Goal: Task Accomplishment & Management: Complete application form

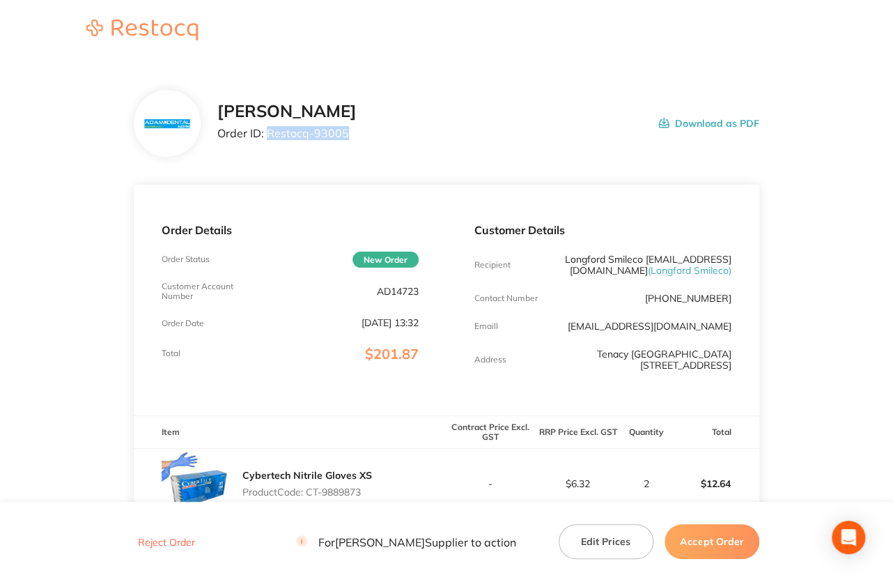
drag, startPoint x: 352, startPoint y: 134, endPoint x: 269, endPoint y: 134, distance: 82.9
click at [269, 134] on div "[PERSON_NAME] Order ID: Restocq- 93005 Download as PDF" at bounding box center [487, 123] width 541 height 43
copy p "Restocq- 93005"
click at [384, 291] on p "AD14723" at bounding box center [398, 291] width 42 height 11
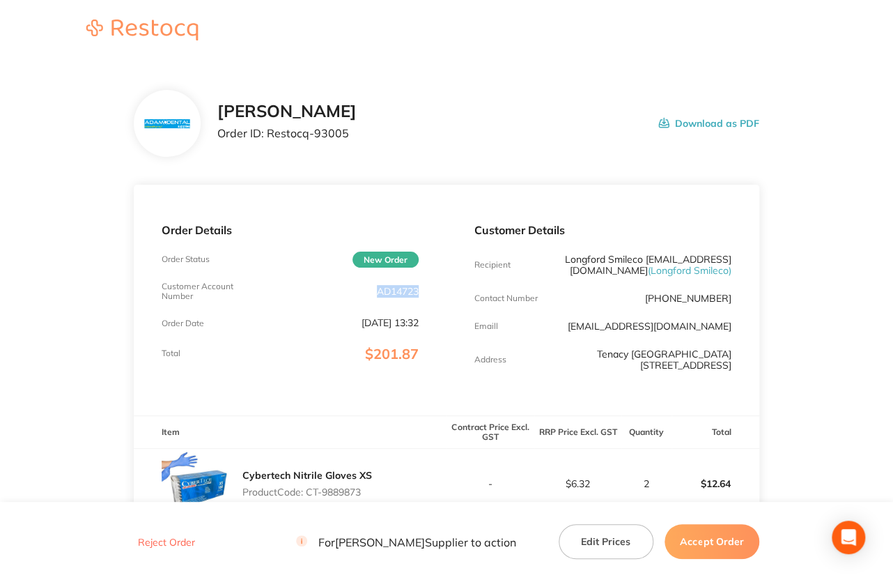
copy p "AD14723"
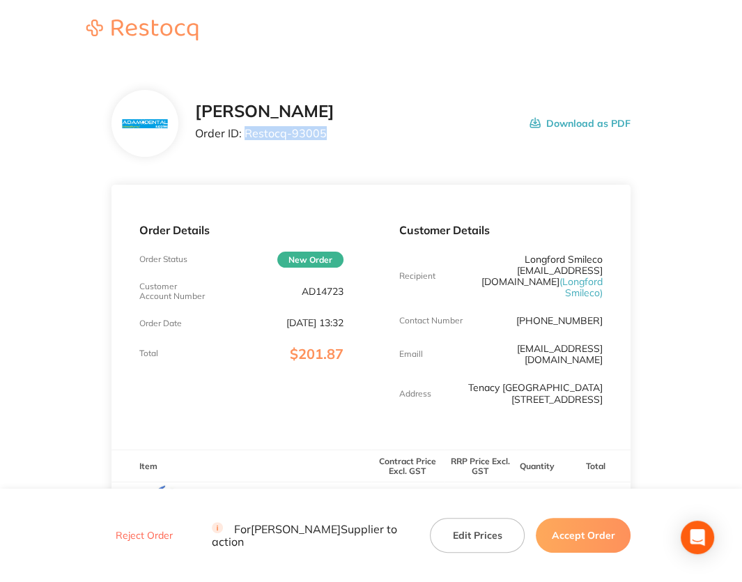
drag, startPoint x: 254, startPoint y: 133, endPoint x: 391, endPoint y: 139, distance: 137.4
click at [391, 139] on div "[PERSON_NAME] Order ID: Restocq- 93005 Download as PDF" at bounding box center [413, 123] width 436 height 43
copy p "Restocq- 93005"
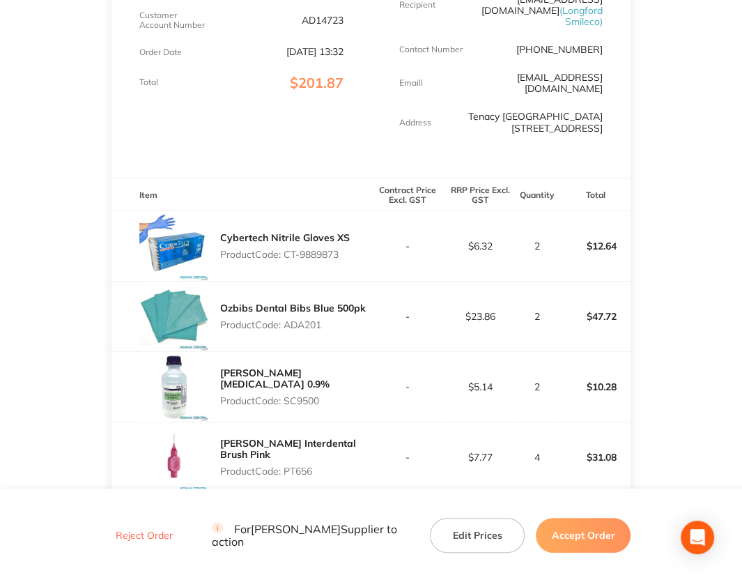
scroll to position [279, 0]
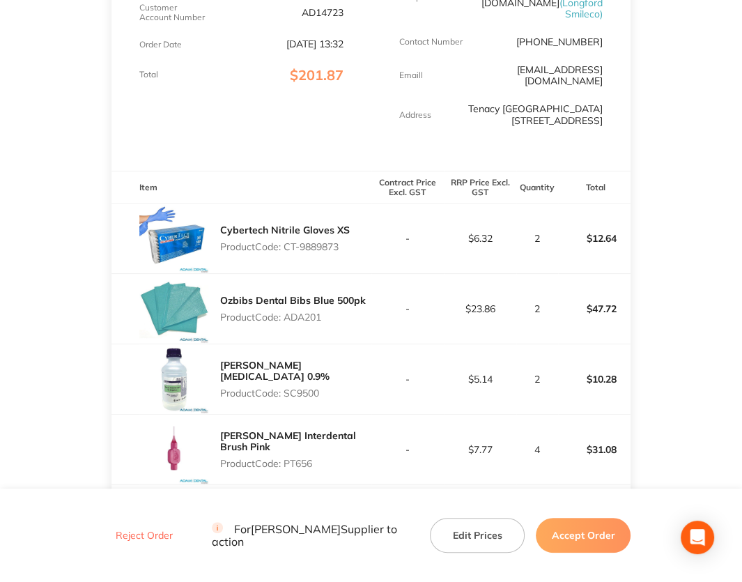
drag, startPoint x: 285, startPoint y: 236, endPoint x: 369, endPoint y: 237, distance: 83.6
click at [368, 237] on div "Cybertech Nitrile Gloves XS Product Code: CT-9889873" at bounding box center [241, 238] width 260 height 70
copy p "CT-9889873"
click at [300, 311] on p "Product Code: ADA201" at bounding box center [293, 316] width 146 height 11
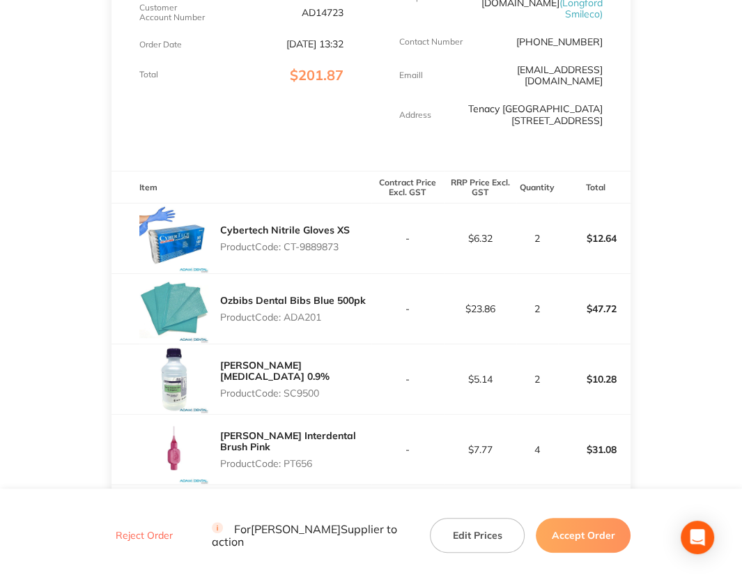
copy p "ADA201"
click at [298, 387] on p "Product Code: SC9500" at bounding box center [295, 392] width 151 height 11
copy p "SC9500"
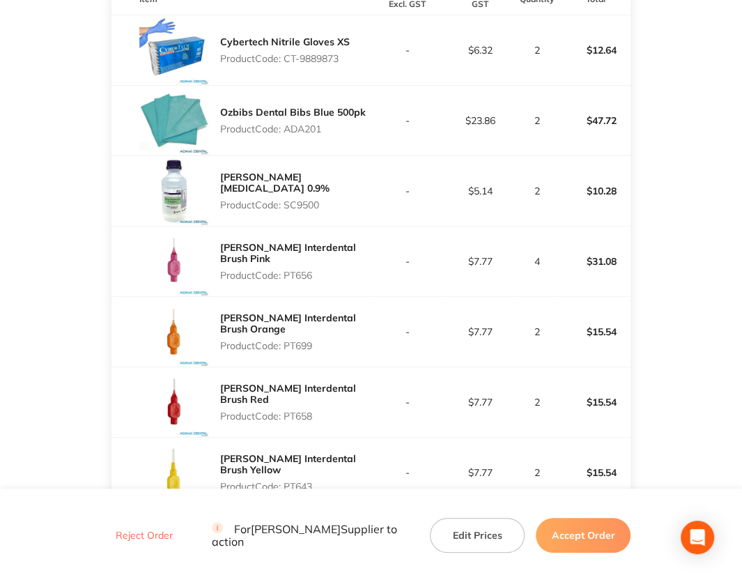
scroll to position [488, 0]
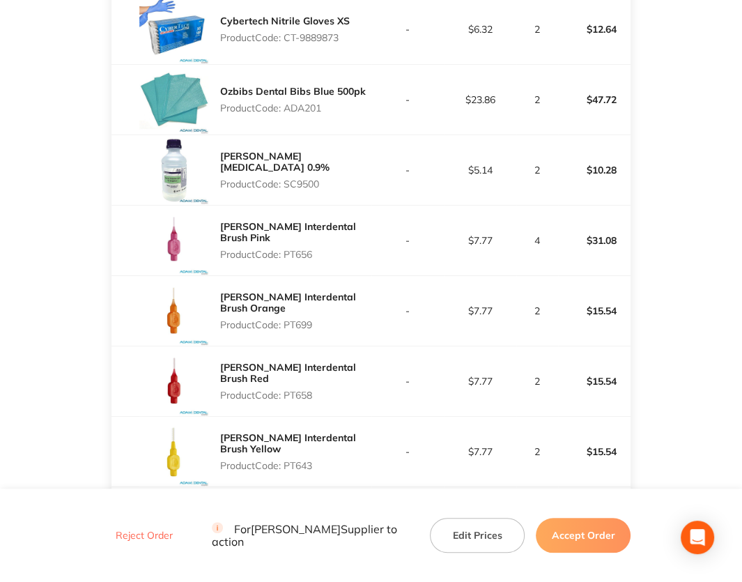
click at [291, 249] on p "Product Code: PT656" at bounding box center [295, 254] width 151 height 11
click at [292, 249] on p "Product Code: PT656" at bounding box center [295, 254] width 151 height 11
copy p "PT656"
click at [286, 319] on p "Product Code: PT699" at bounding box center [295, 324] width 151 height 11
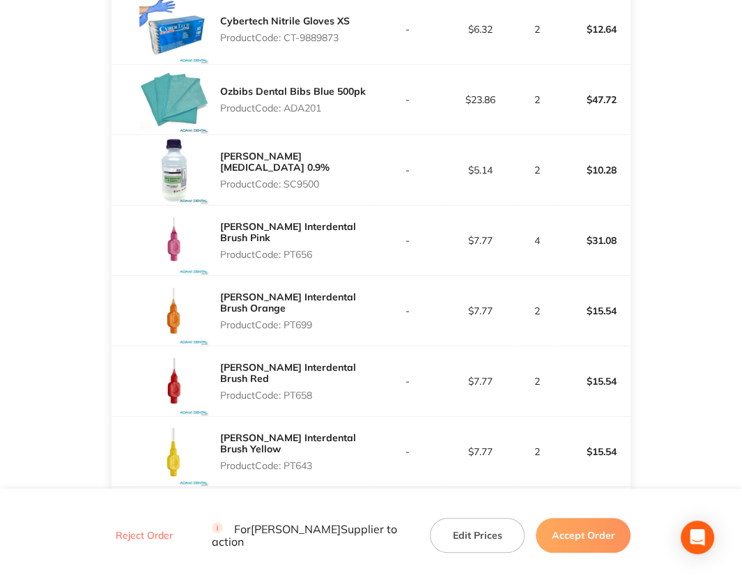
copy p "PT699"
click at [295, 389] on p "Product Code: PT658" at bounding box center [295, 394] width 151 height 11
copy p "PT658"
click at [300, 460] on p "Product Code: PT643" at bounding box center [295, 465] width 151 height 11
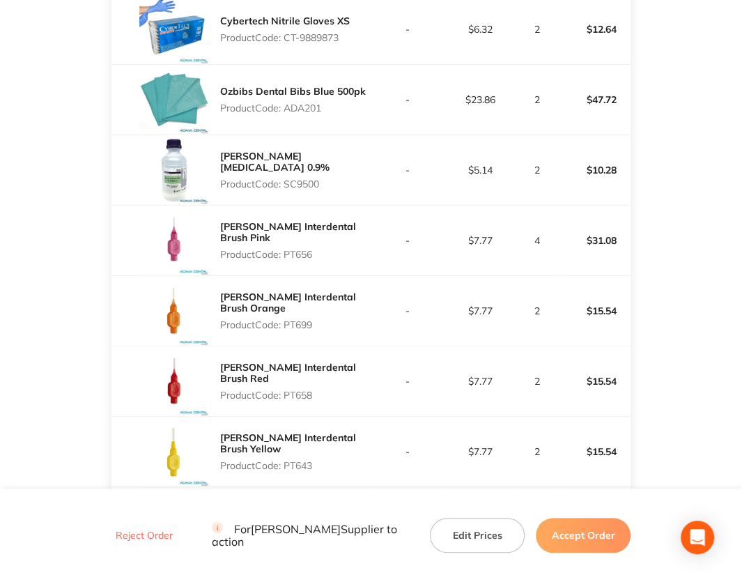
click at [300, 460] on p "Product Code: PT643" at bounding box center [295, 465] width 151 height 11
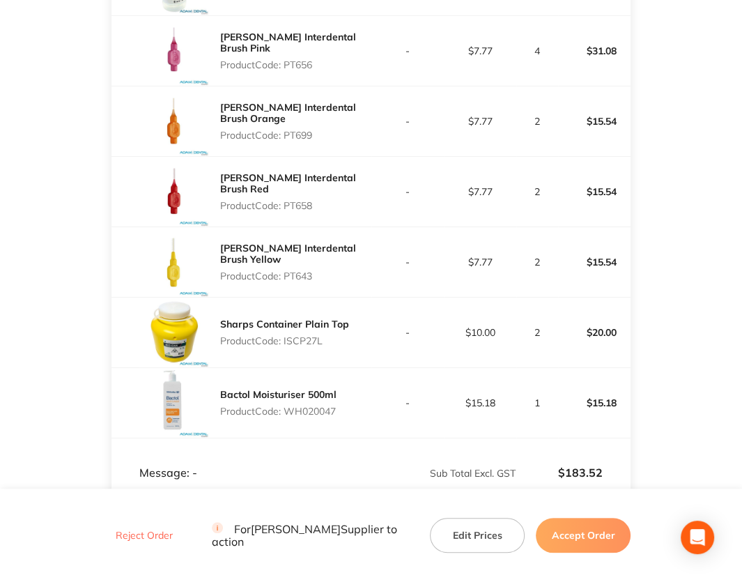
scroll to position [697, 0]
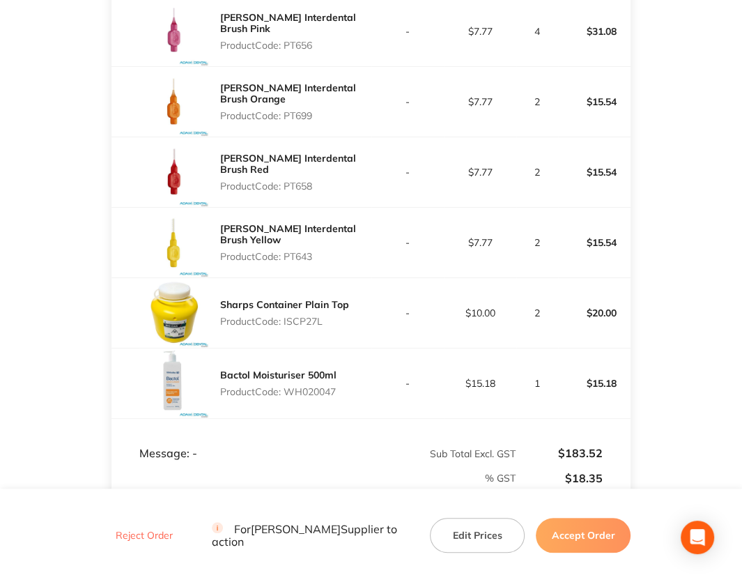
click at [295, 316] on p "Product Code: ISCP27L" at bounding box center [284, 321] width 129 height 11
click at [315, 386] on p "Product Code: WH020047" at bounding box center [278, 391] width 116 height 11
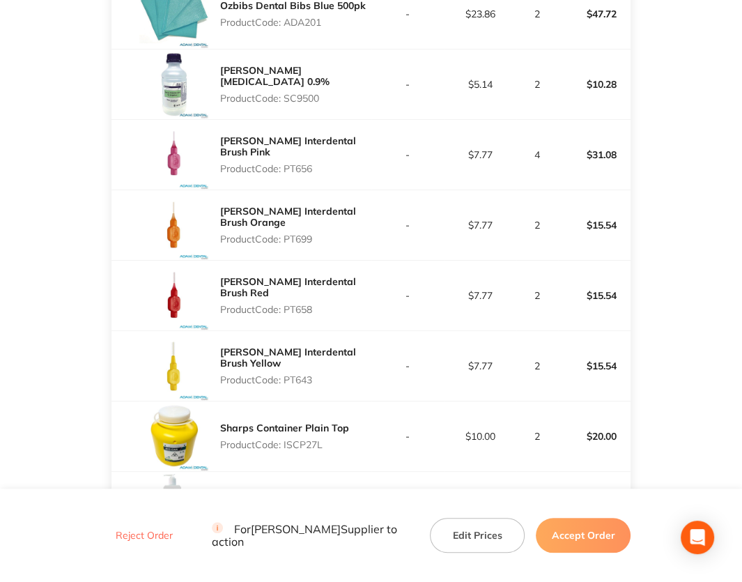
scroll to position [488, 0]
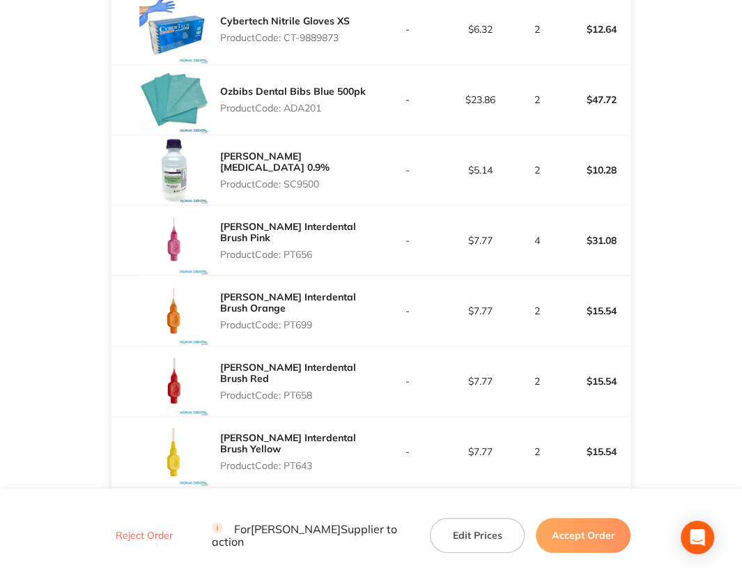
click at [309, 178] on p "Product Code: SC9500" at bounding box center [295, 183] width 151 height 11
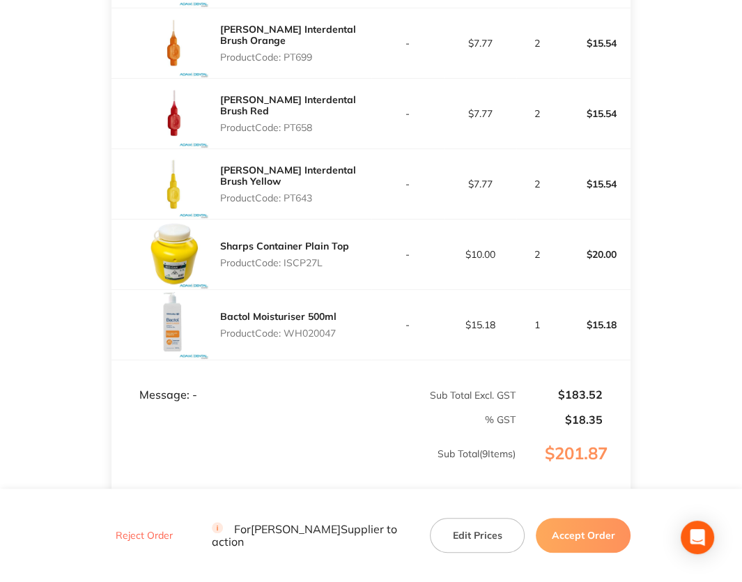
scroll to position [836, 0]
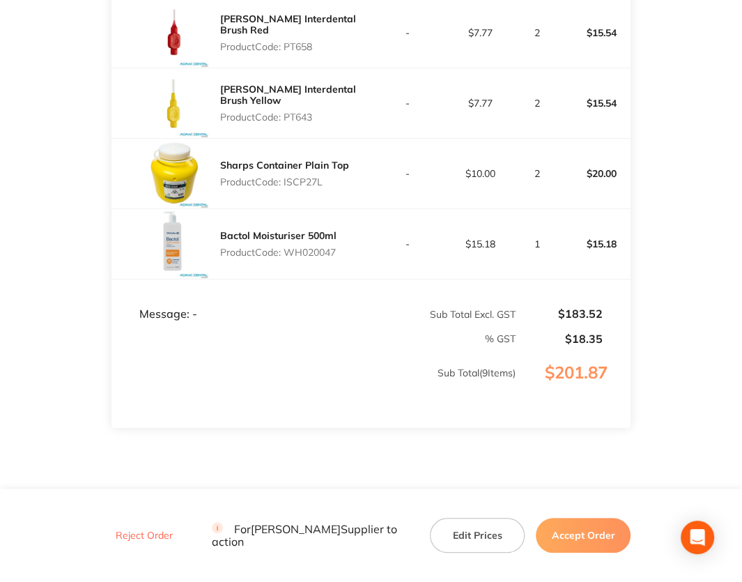
click at [577, 527] on button "Accept Order" at bounding box center [583, 535] width 95 height 35
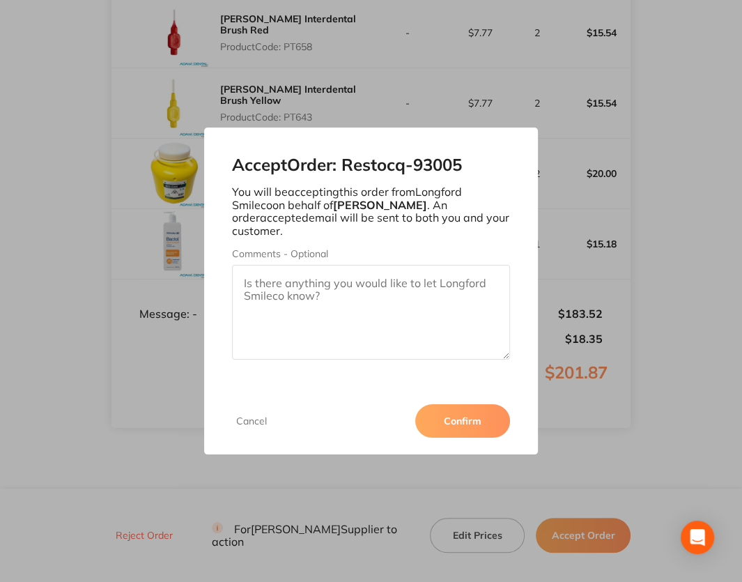
click at [459, 417] on button "Confirm" at bounding box center [462, 420] width 95 height 33
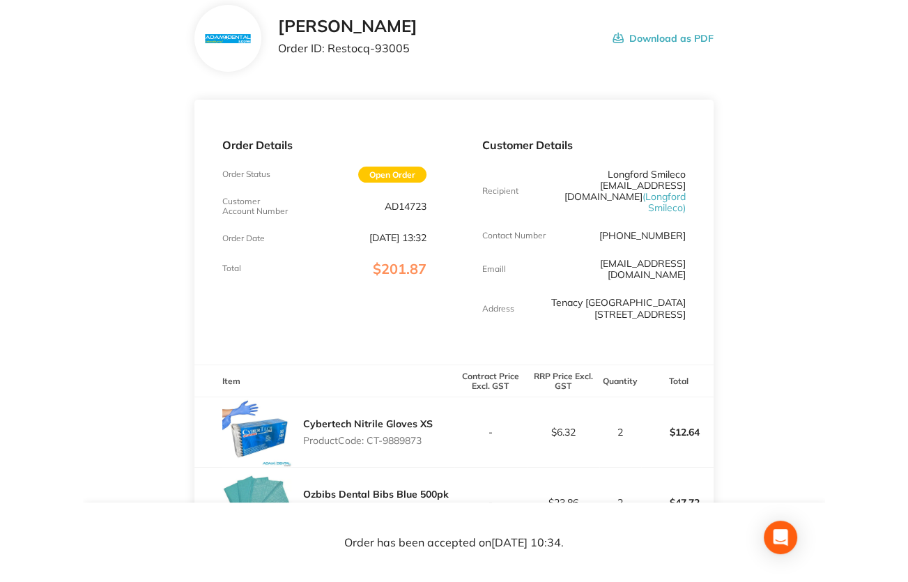
scroll to position [0, 0]
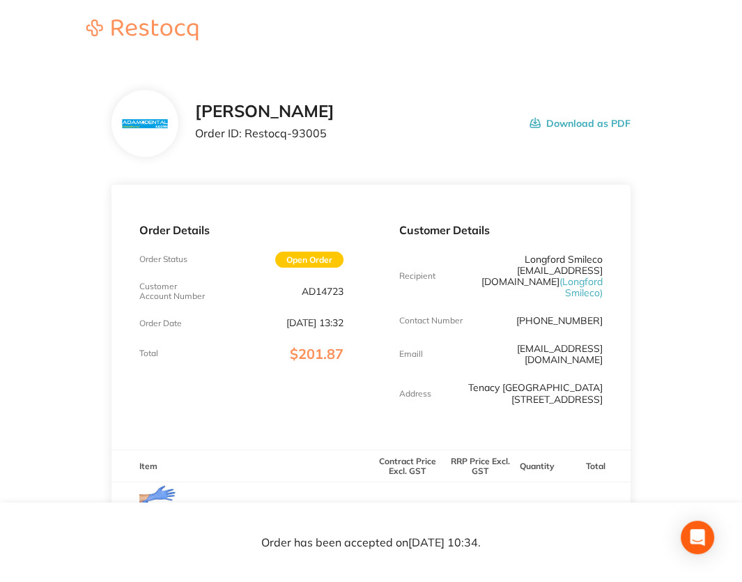
click at [256, 130] on p "Order ID: Restocq- 93005" at bounding box center [264, 133] width 139 height 13
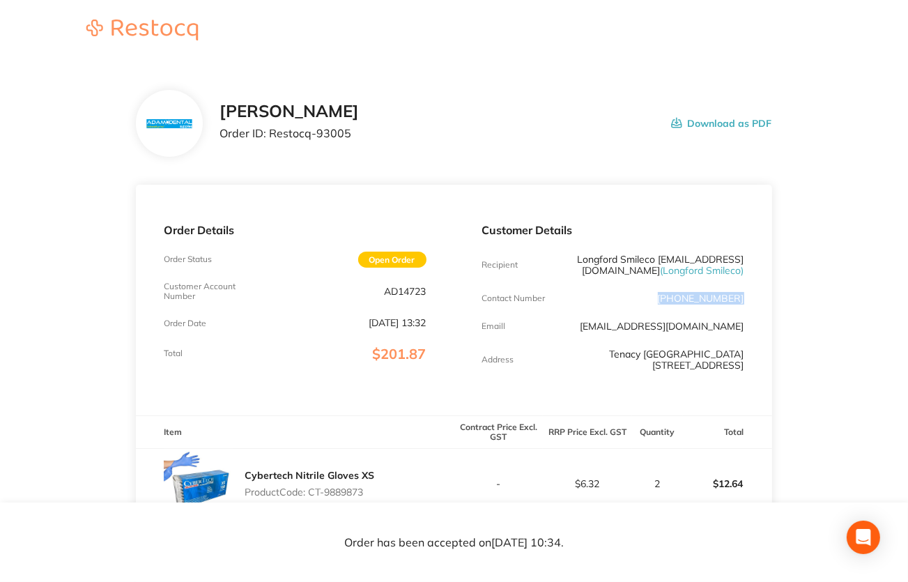
drag, startPoint x: 675, startPoint y: 309, endPoint x: 745, endPoint y: 313, distance: 70.5
click at [745, 313] on div "Customer Details Recipient Longford Smileco [EMAIL_ADDRESS][DOMAIN_NAME] ( Long…" at bounding box center [613, 300] width 318 height 231
